Goal: Task Accomplishment & Management: Use online tool/utility

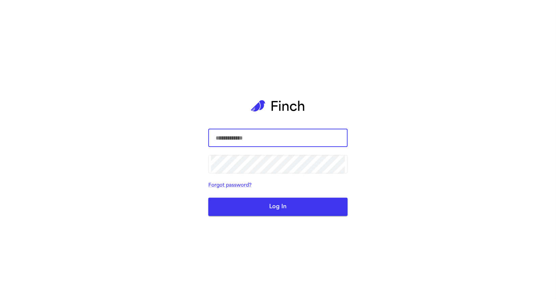
type input "**********"
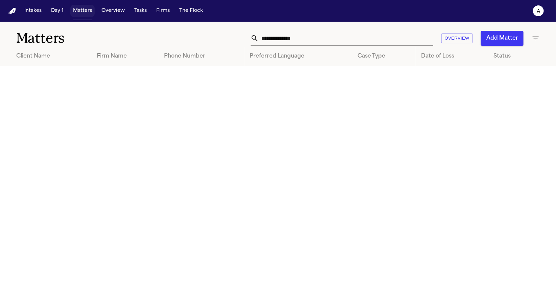
click at [87, 13] on button "Matters" at bounding box center [82, 11] width 24 height 12
click at [86, 5] on button "Matters" at bounding box center [82, 11] width 24 height 12
click at [84, 8] on button "Matters" at bounding box center [82, 11] width 24 height 12
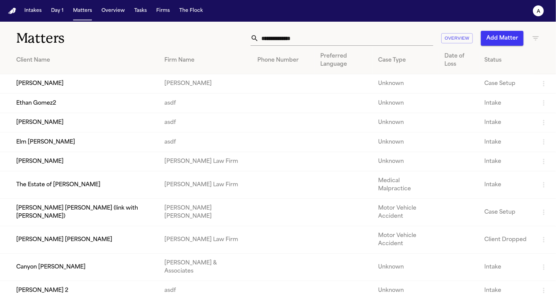
click at [59, 81] on td "[PERSON_NAME]" at bounding box center [79, 83] width 159 height 19
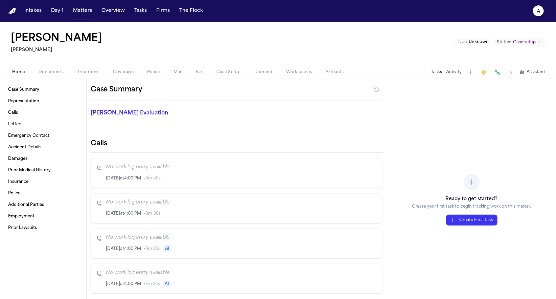
click at [524, 75] on div "Tasks Activity Assistant" at bounding box center [488, 71] width 126 height 13
click at [524, 73] on rect "button" at bounding box center [522, 72] width 3 height 2
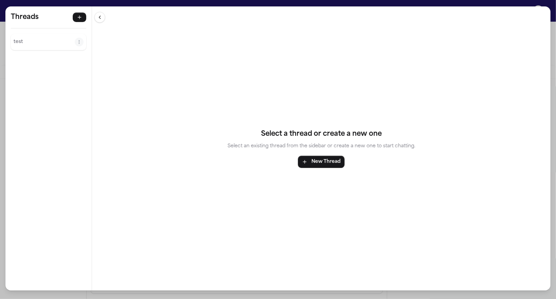
click at [32, 51] on div "Threads test" at bounding box center [48, 31] width 86 height 50
click at [33, 44] on p "test" at bounding box center [44, 42] width 61 height 8
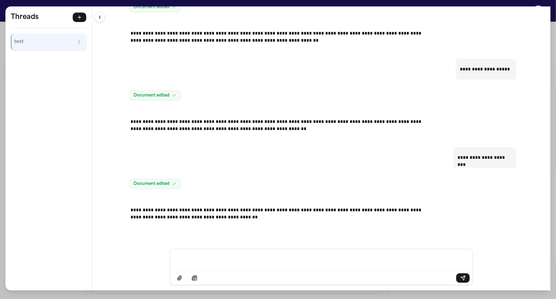
scroll to position [195, 0]
click at [277, 271] on div at bounding box center [321, 278] width 302 height 14
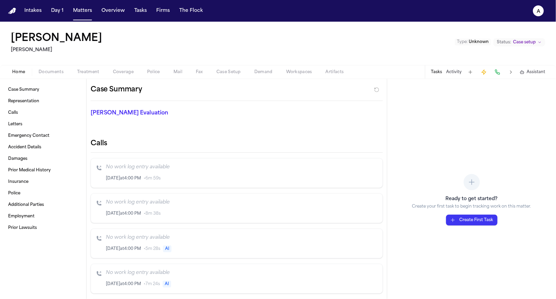
click at [266, 73] on span "Demand" at bounding box center [263, 71] width 18 height 5
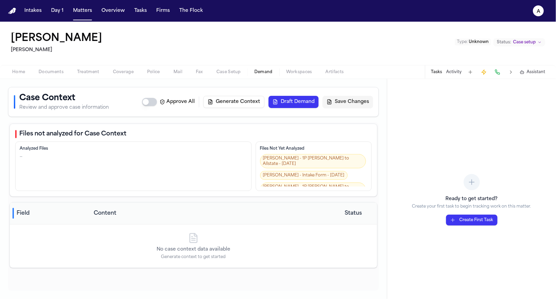
click at [293, 76] on span "button" at bounding box center [299, 75] width 34 height 1
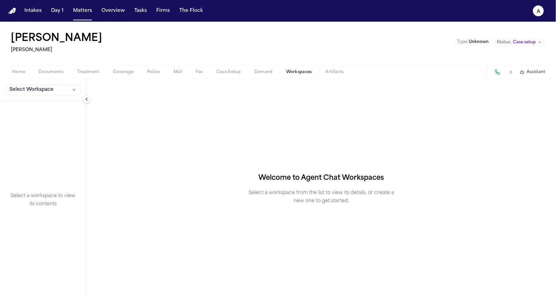
click at [59, 96] on div "Select Workspace" at bounding box center [43, 90] width 86 height 22
click at [59, 93] on button "Select Workspace" at bounding box center [42, 89] width 75 height 11
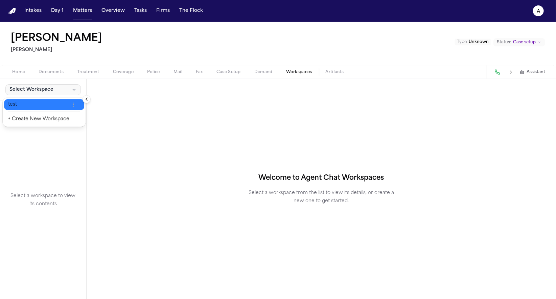
click at [49, 104] on span "test" at bounding box center [38, 104] width 61 height 7
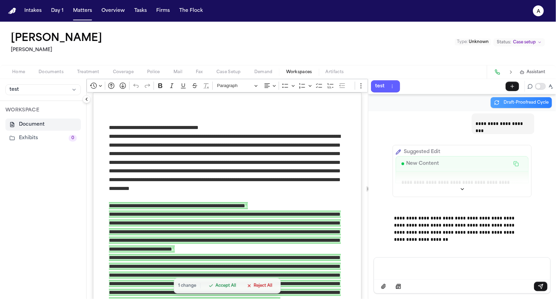
scroll to position [531, 0]
click at [498, 123] on p "**********" at bounding box center [503, 121] width 54 height 7
copy p "**********"
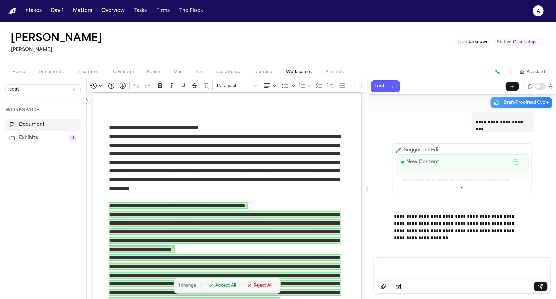
click at [448, 258] on div "Message input" at bounding box center [462, 267] width 168 height 20
click at [228, 287] on span "Accept All" at bounding box center [226, 285] width 21 height 5
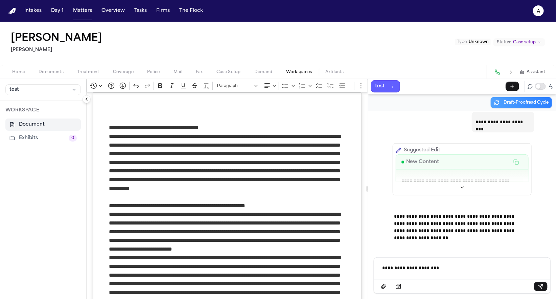
click at [457, 282] on div at bounding box center [462, 286] width 176 height 14
click at [455, 267] on p "**********" at bounding box center [462, 267] width 160 height 7
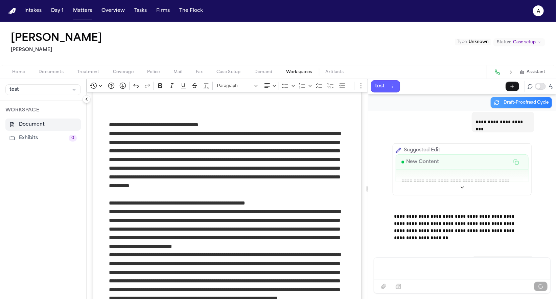
click at [449, 270] on p "Message input" at bounding box center [462, 267] width 160 height 7
click at [455, 262] on div "Message input" at bounding box center [462, 267] width 168 height 20
click at [490, 262] on div "Message input" at bounding box center [462, 267] width 168 height 20
click at [223, 289] on button "Accept All" at bounding box center [223, 285] width 36 height 9
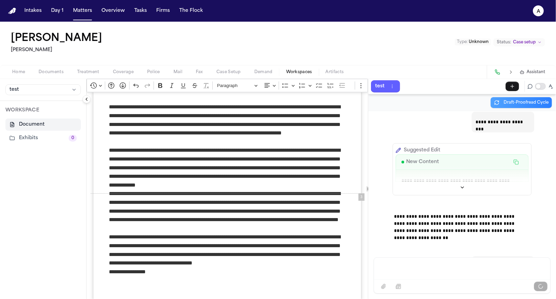
scroll to position [563, 0]
